Goal: Find specific page/section: Find specific page/section

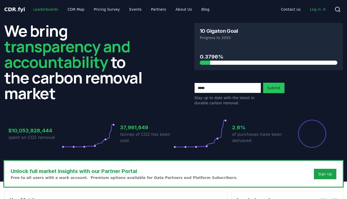
click at [46, 12] on link "Leaderboards" at bounding box center [45, 9] width 33 height 9
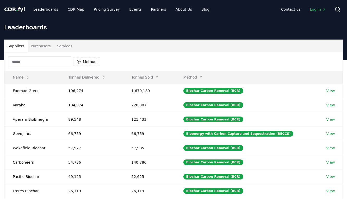
click at [47, 42] on button "Purchasers" at bounding box center [41, 46] width 26 height 12
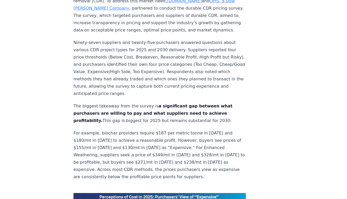
scroll to position [229, 0]
